Goal: Submit feedback/report problem

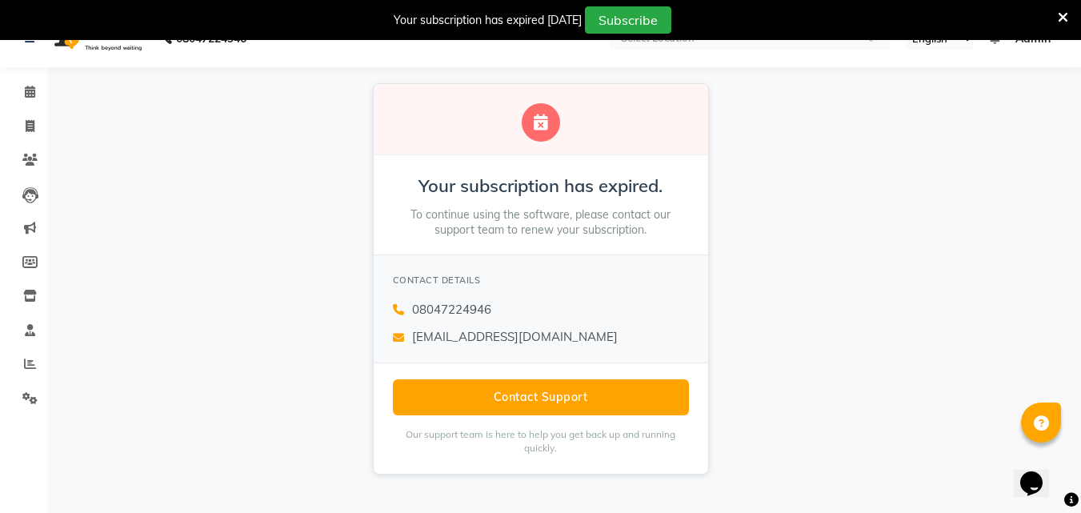
scroll to position [32, 0]
